Goal: Information Seeking & Learning: Learn about a topic

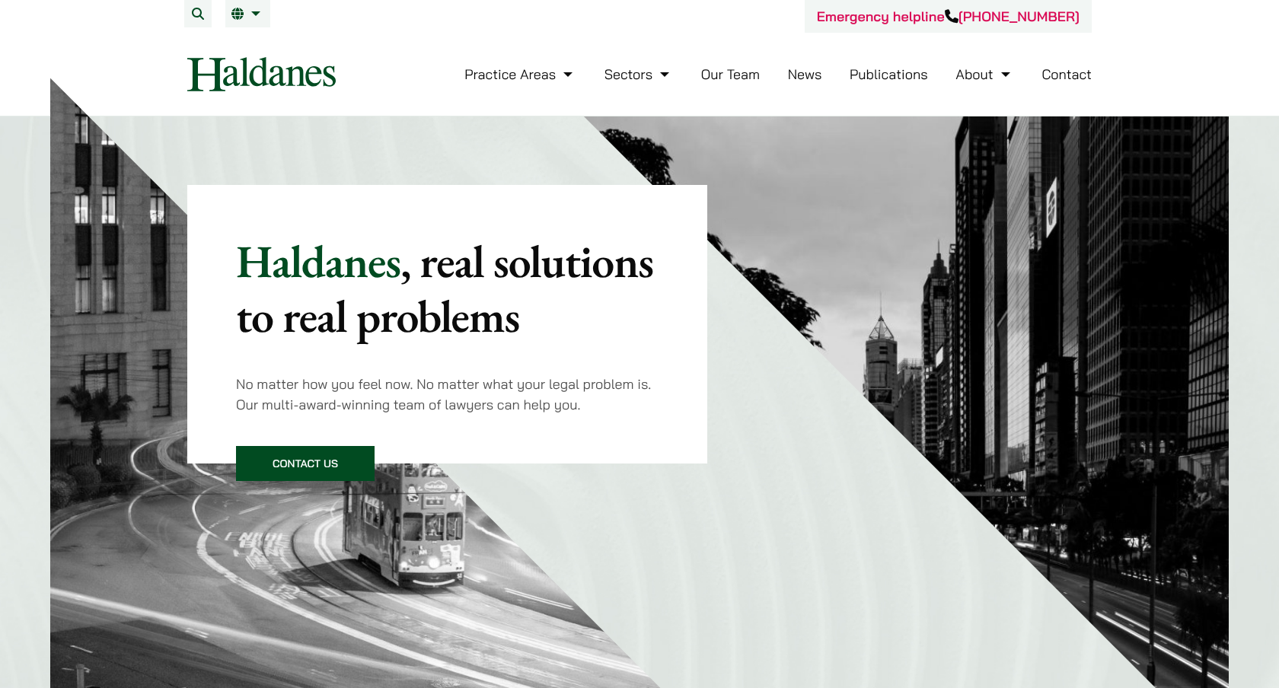
click at [800, 70] on link "News" at bounding box center [805, 74] width 34 height 18
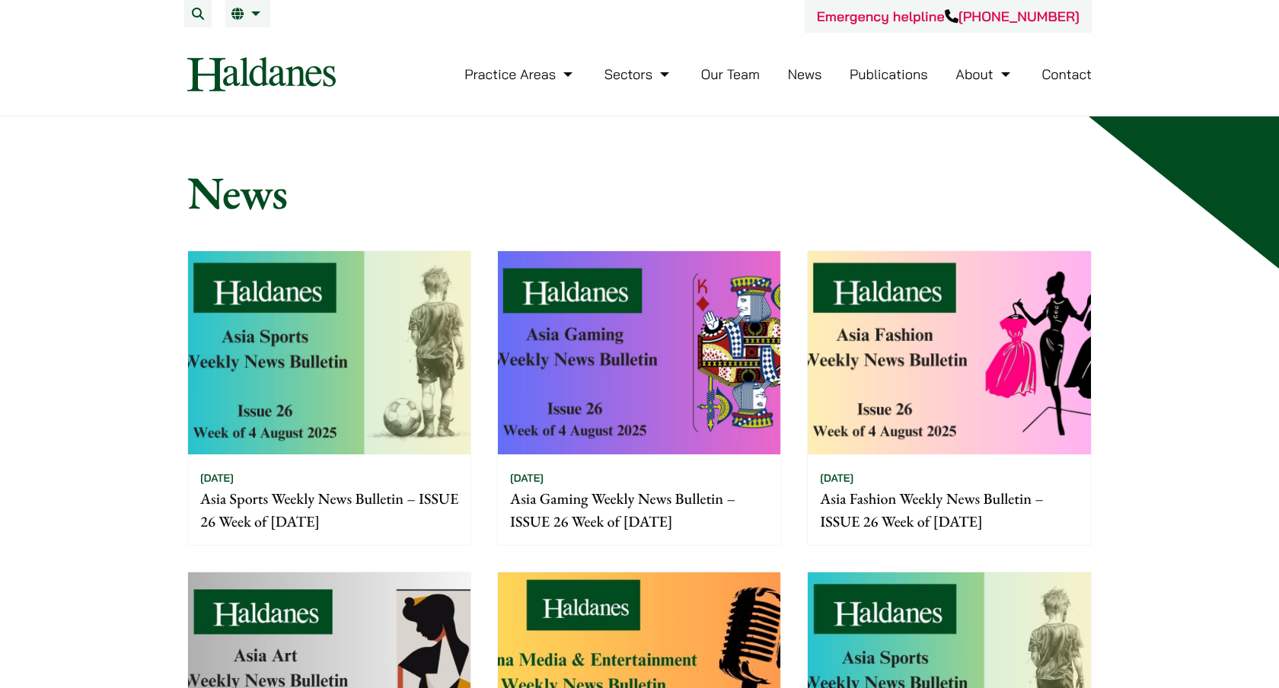
click at [876, 75] on link "Publications" at bounding box center [889, 74] width 78 height 18
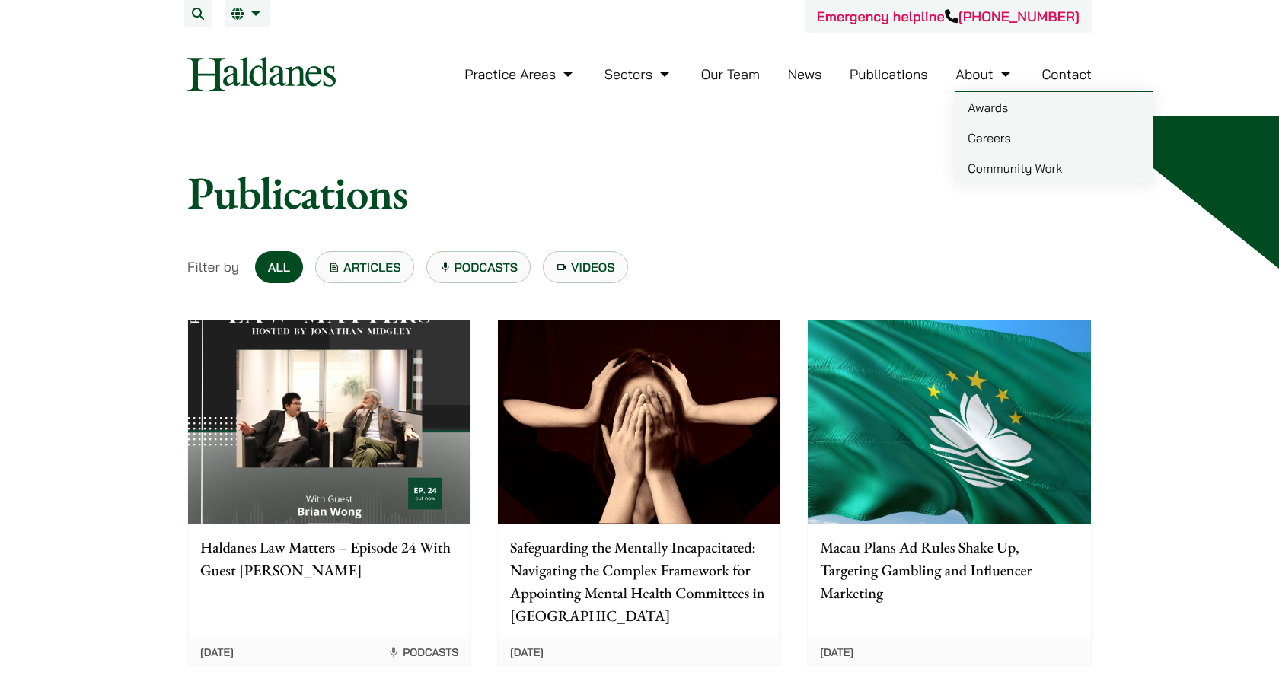
click at [876, 196] on h1 "Publications" at bounding box center [639, 192] width 905 height 55
click at [969, 135] on link "Careers" at bounding box center [1055, 138] width 198 height 30
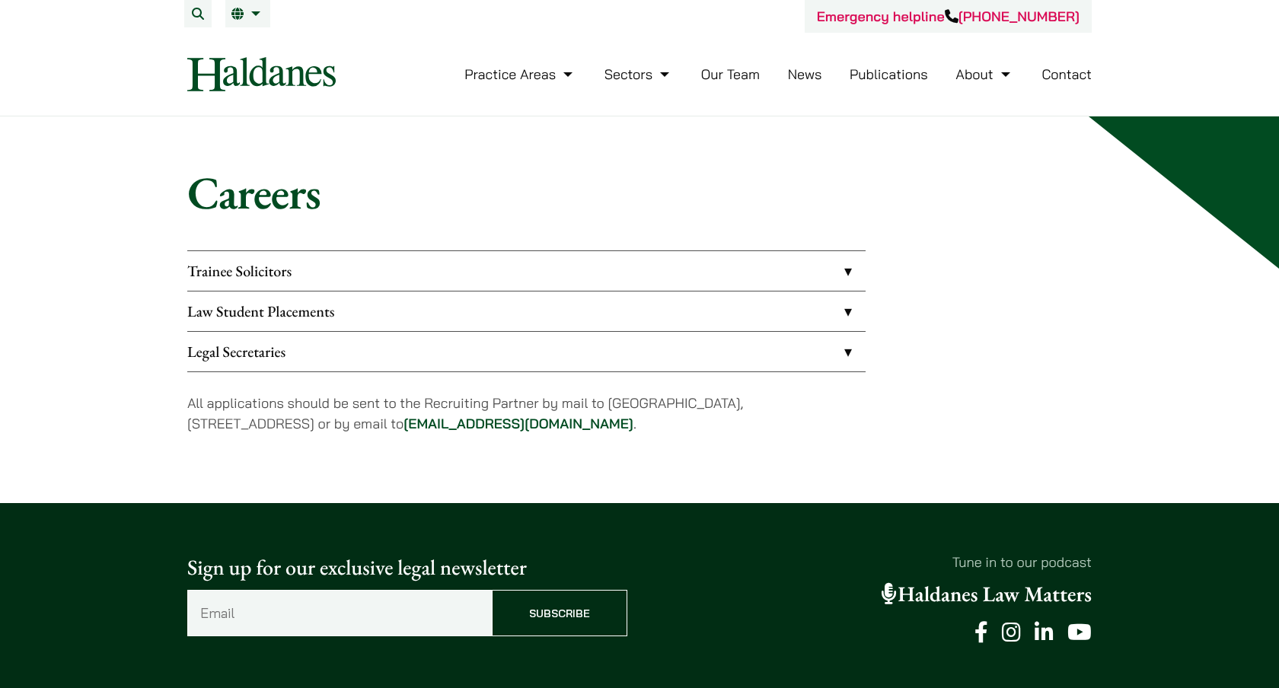
click at [482, 318] on link "Law Student Placements" at bounding box center [526, 312] width 678 height 40
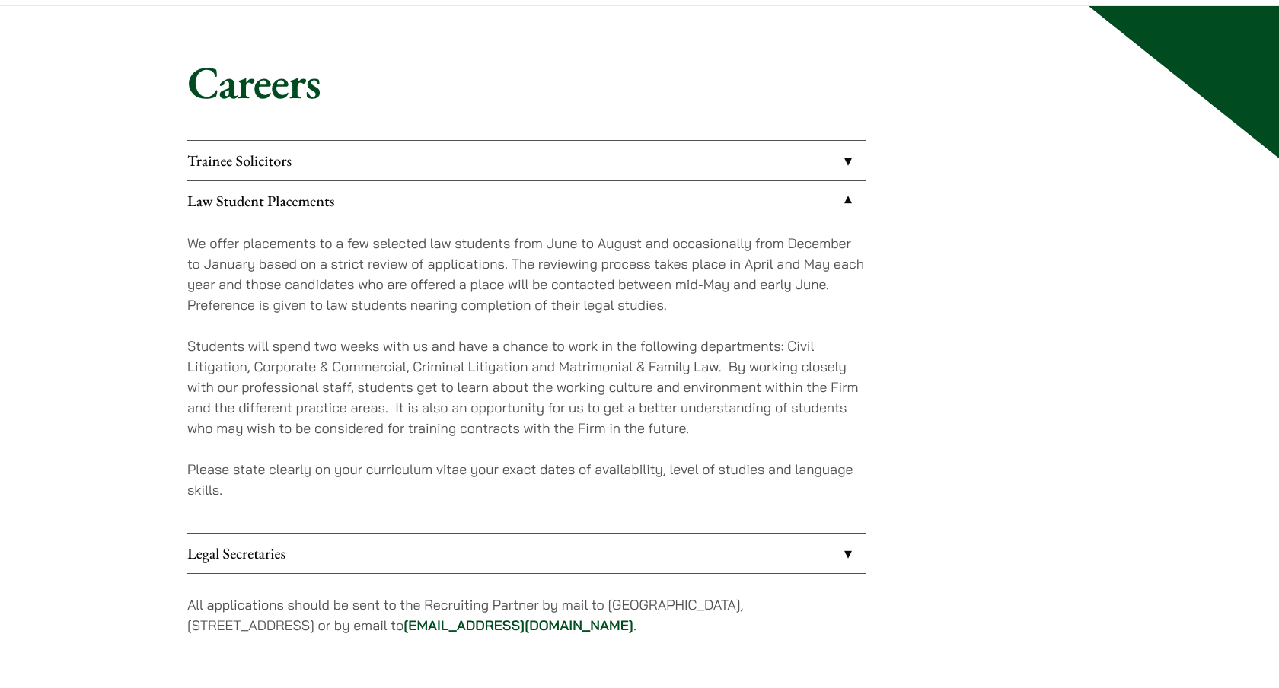
scroll to position [110, 0]
